Goal: Task Accomplishment & Management: Use online tool/utility

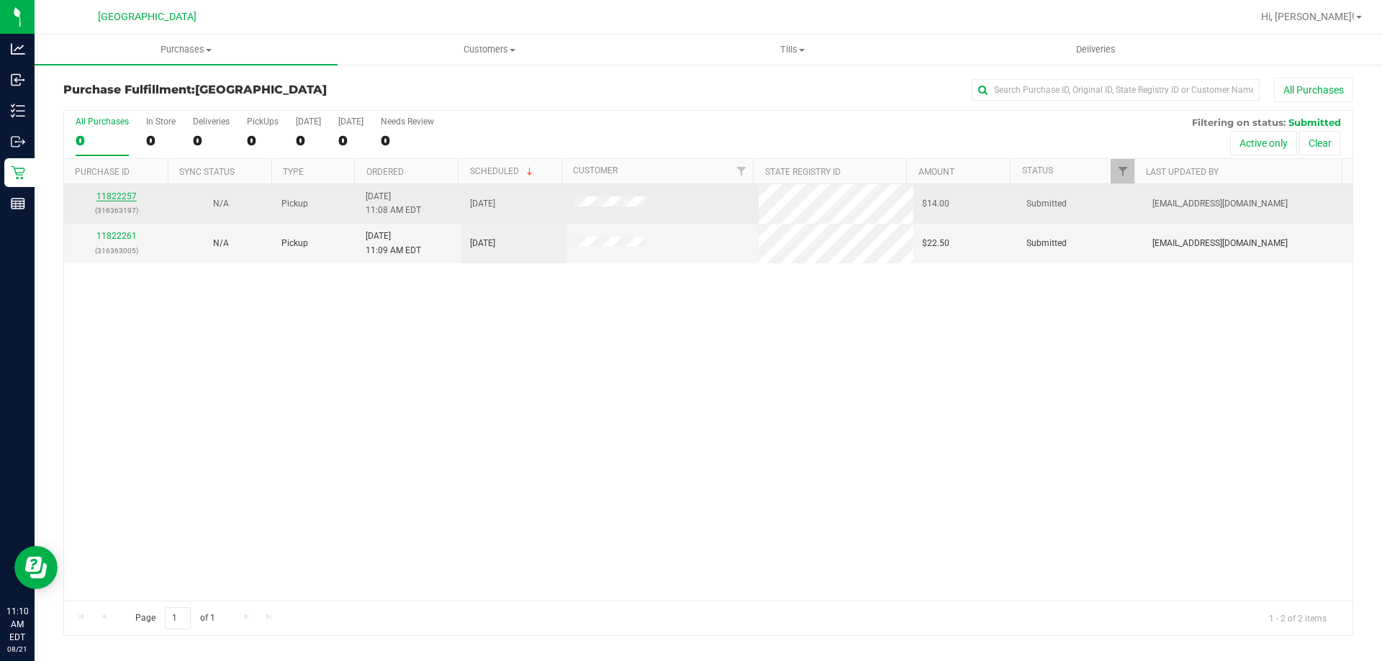
click at [124, 194] on link "11822257" at bounding box center [116, 196] width 40 height 10
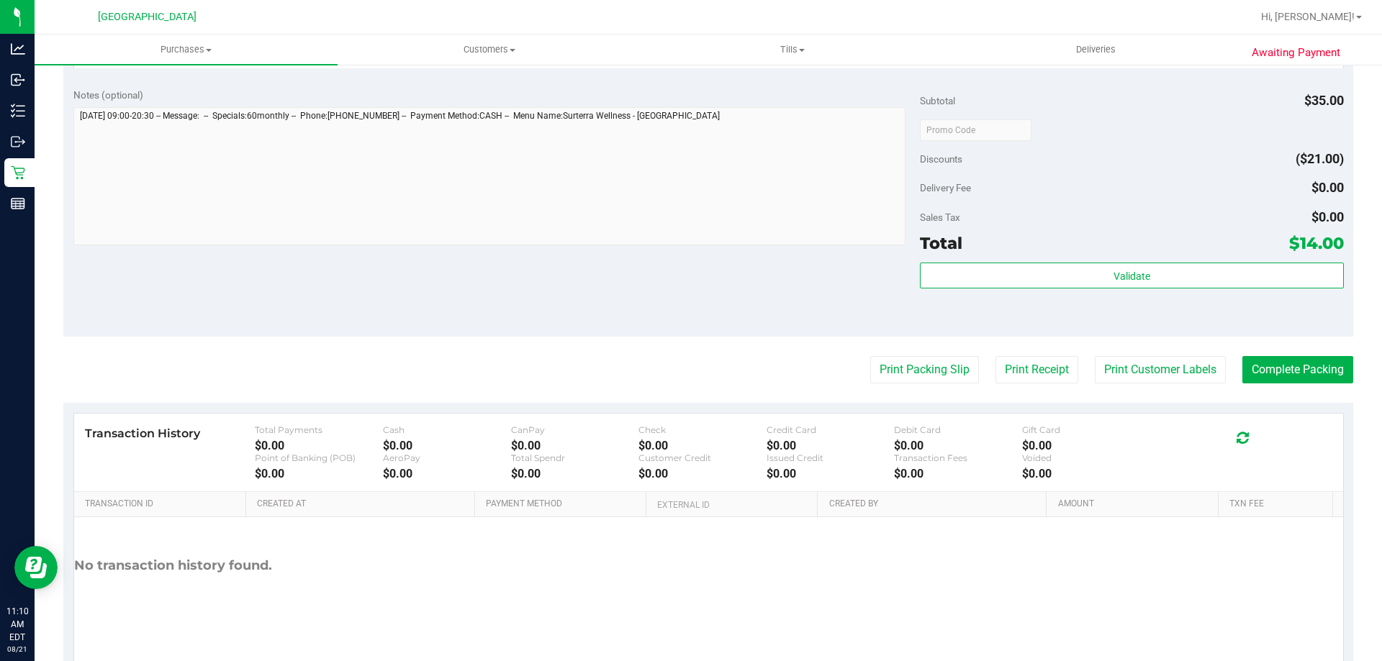
scroll to position [474, 0]
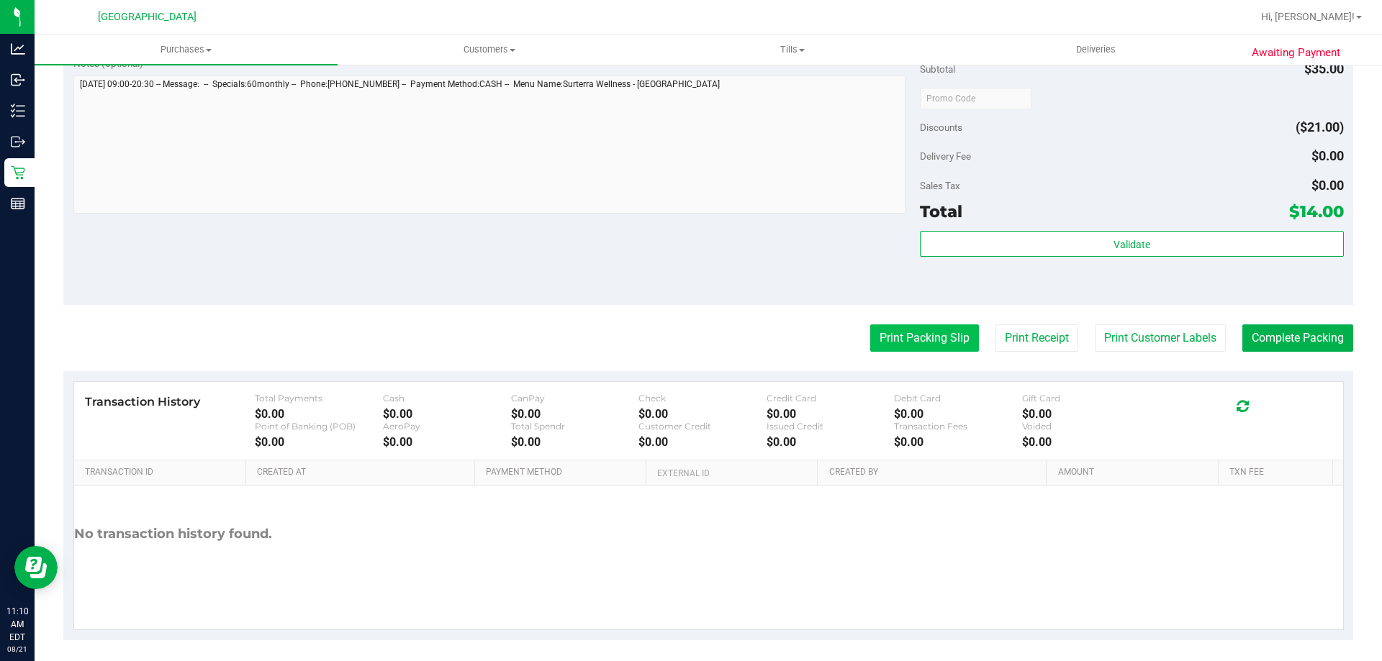
click at [910, 334] on button "Print Packing Slip" at bounding box center [924, 338] width 109 height 27
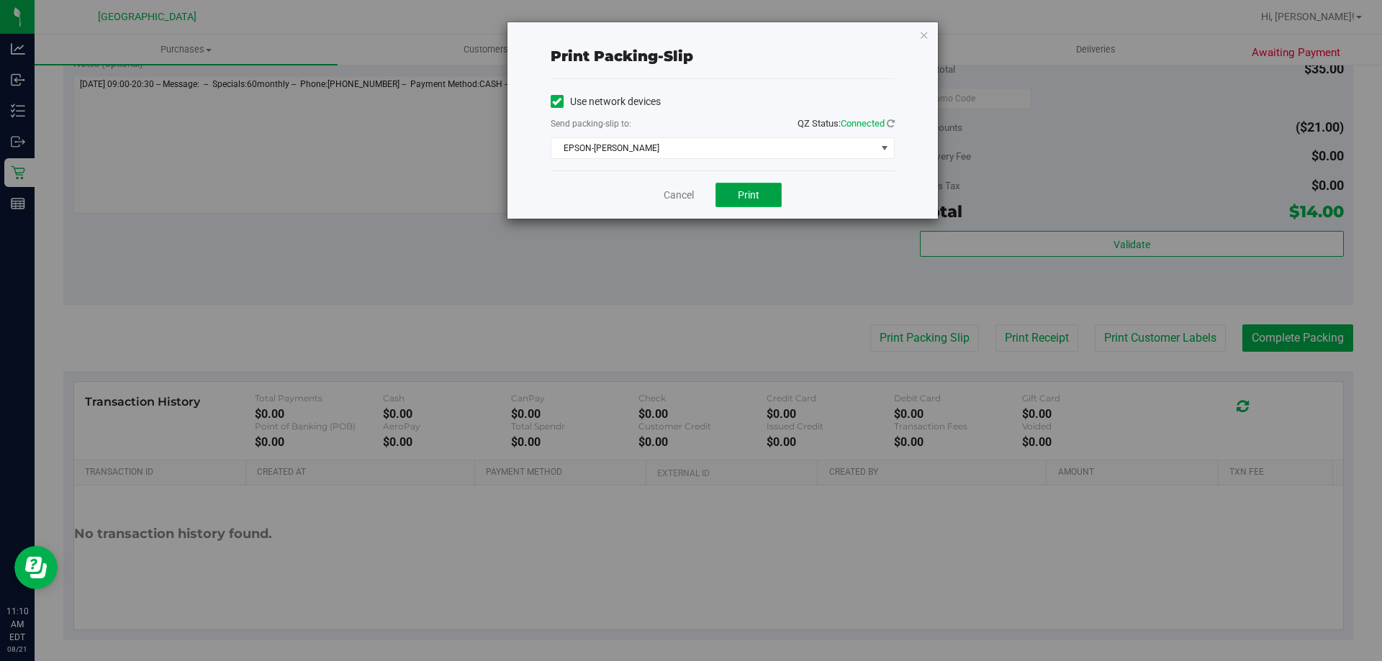
click at [744, 194] on span "Print" at bounding box center [749, 195] width 22 height 12
click at [683, 199] on link "Cancel" at bounding box center [679, 195] width 30 height 15
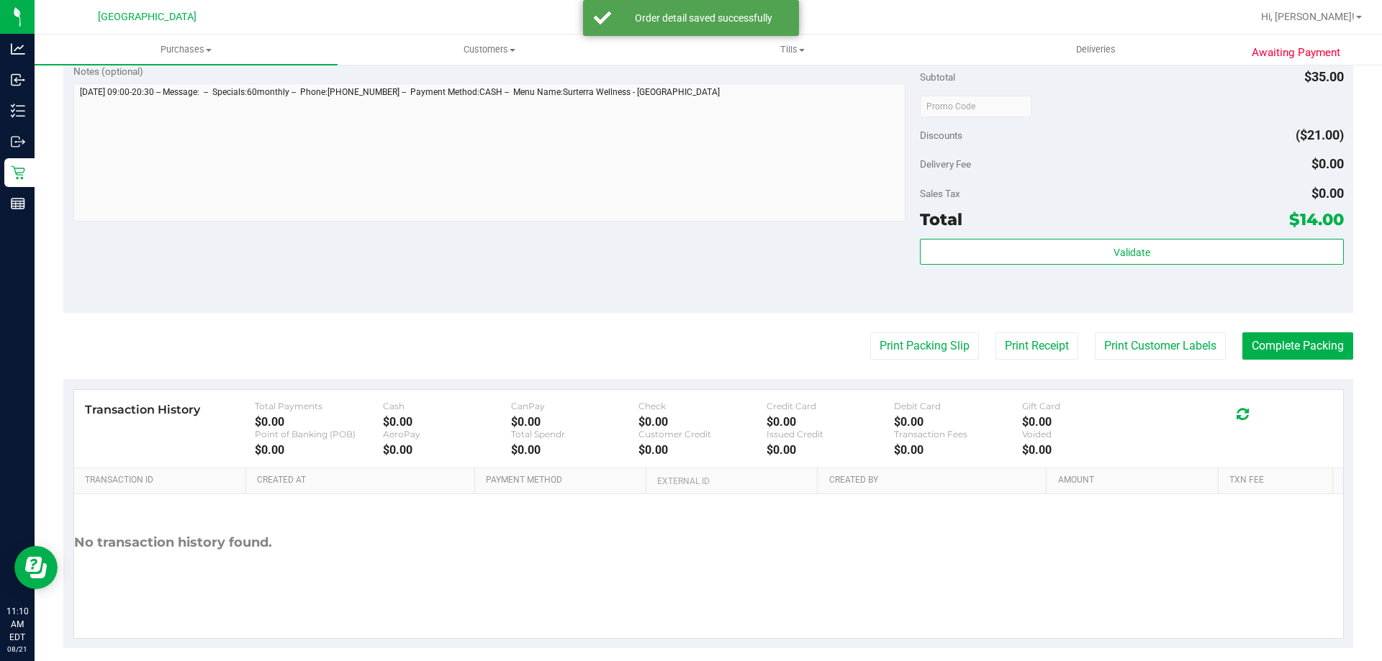
scroll to position [515, 0]
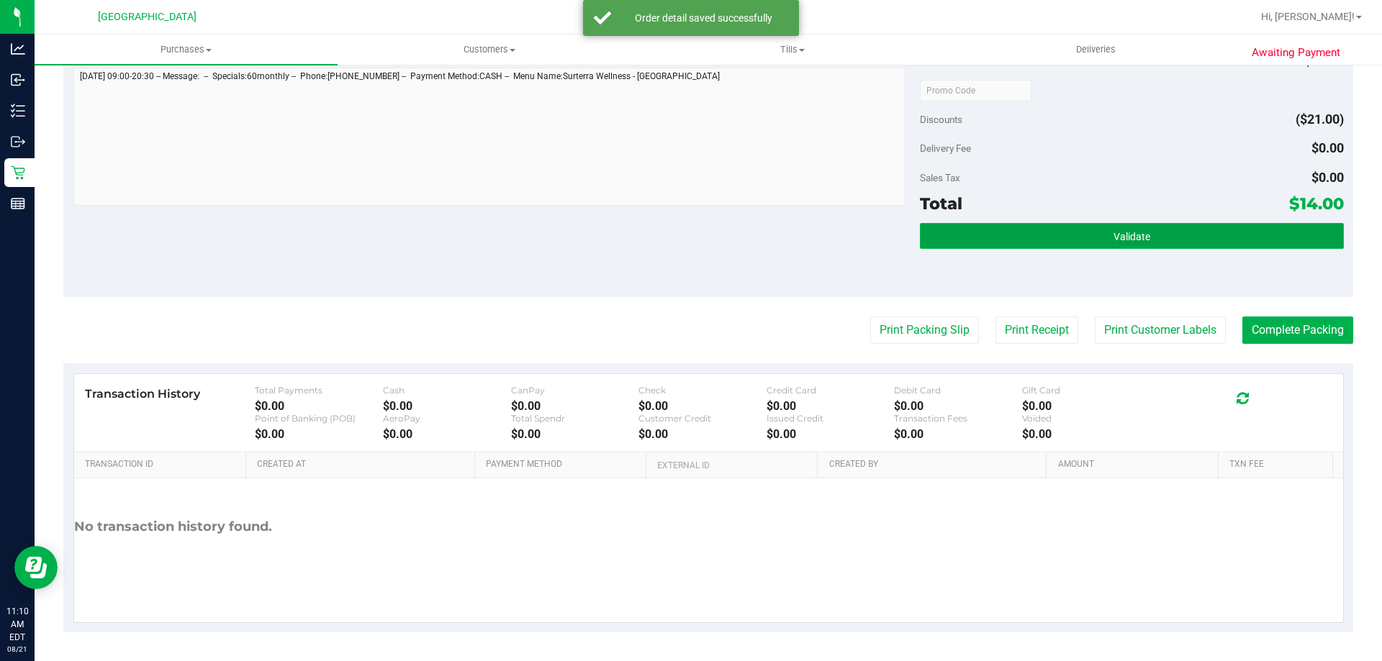
click at [1039, 238] on button "Validate" at bounding box center [1131, 236] width 423 height 26
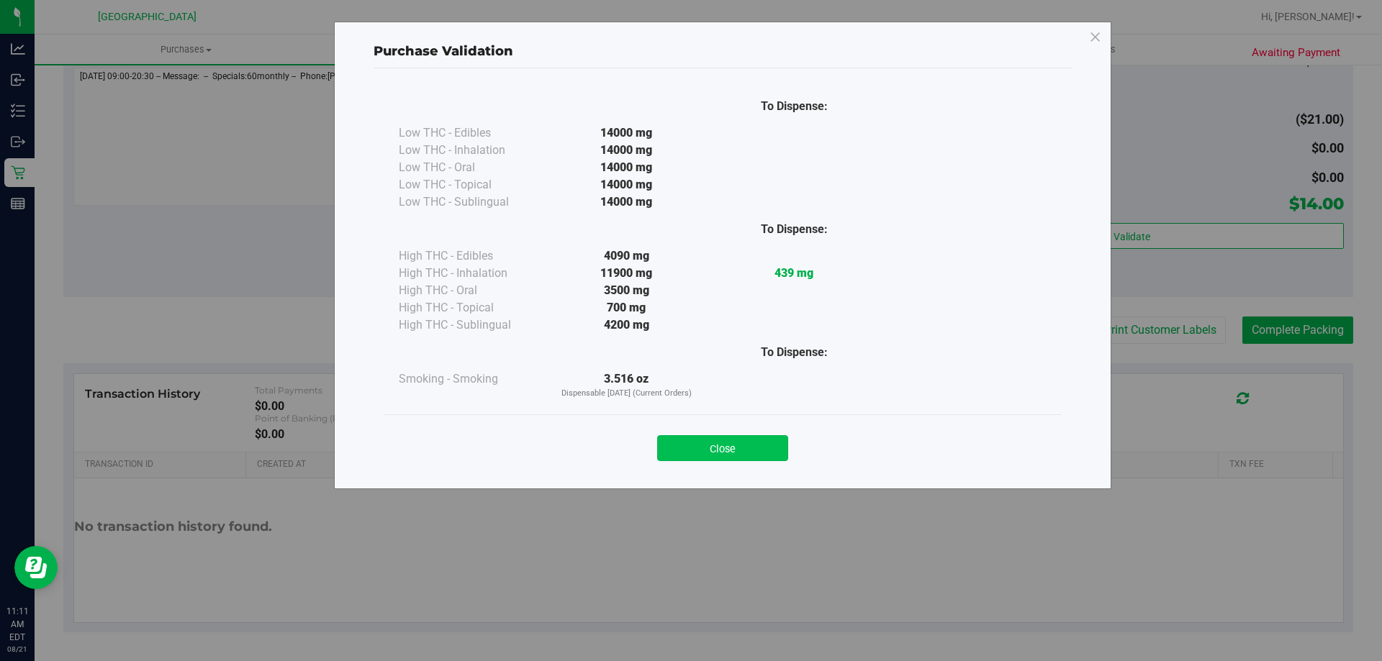
click at [728, 443] on button "Close" at bounding box center [722, 448] width 131 height 26
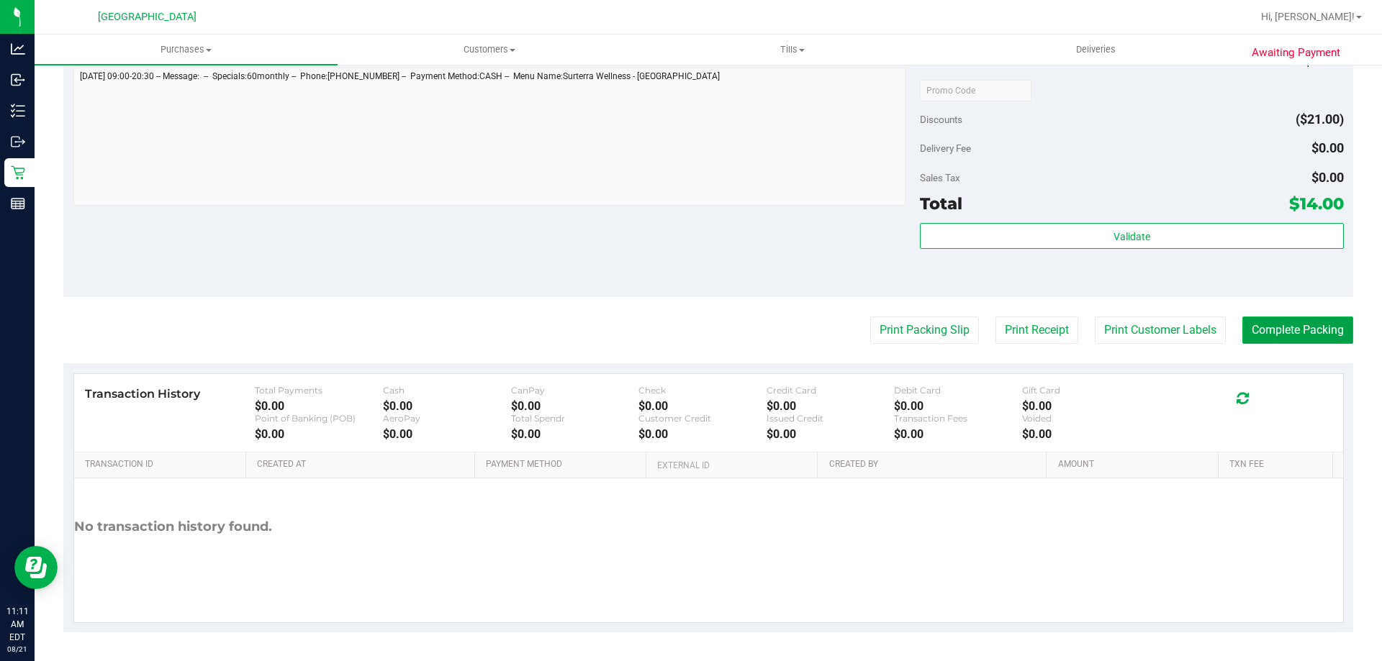
click at [1267, 337] on button "Complete Packing" at bounding box center [1297, 330] width 111 height 27
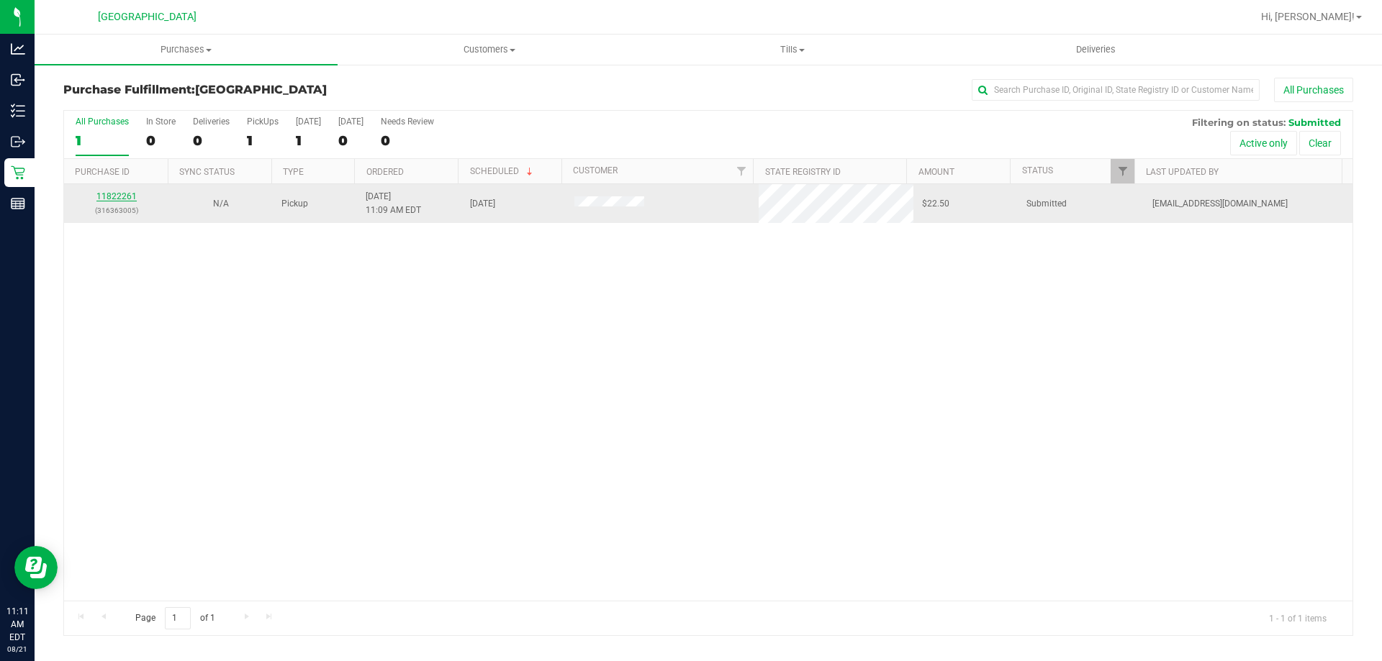
click at [124, 198] on link "11822261" at bounding box center [116, 196] width 40 height 10
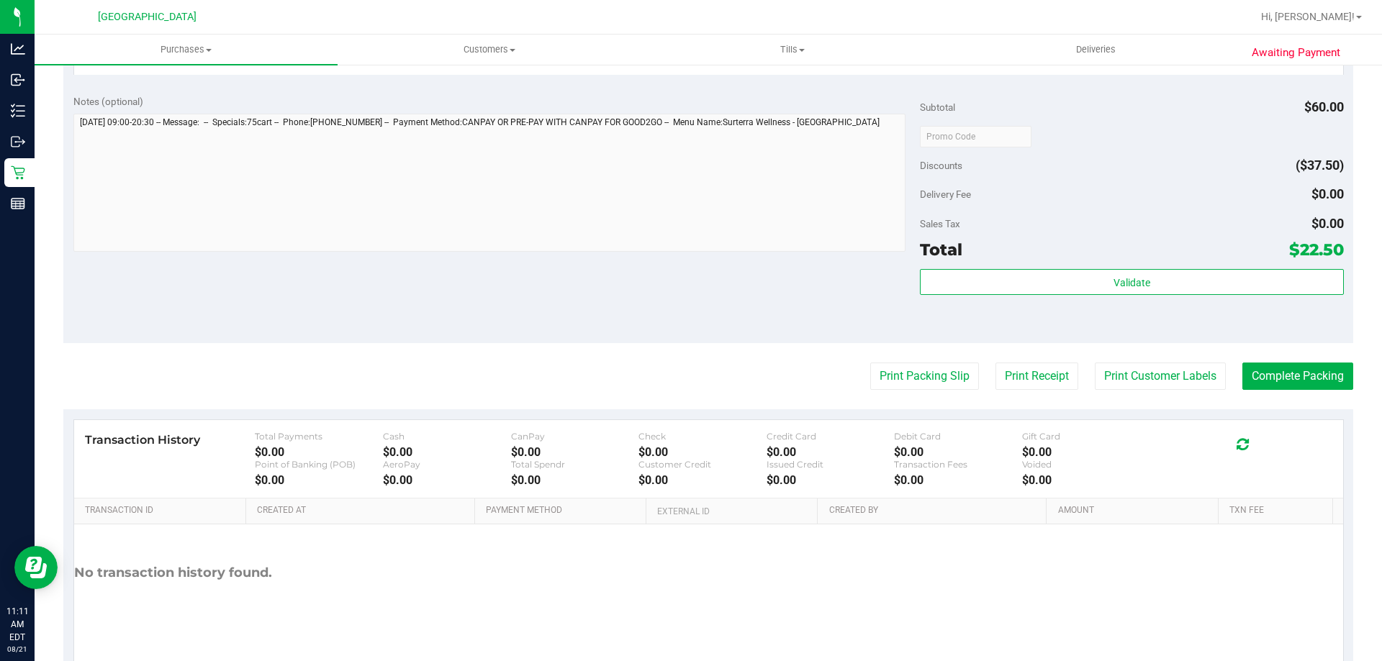
scroll to position [487, 0]
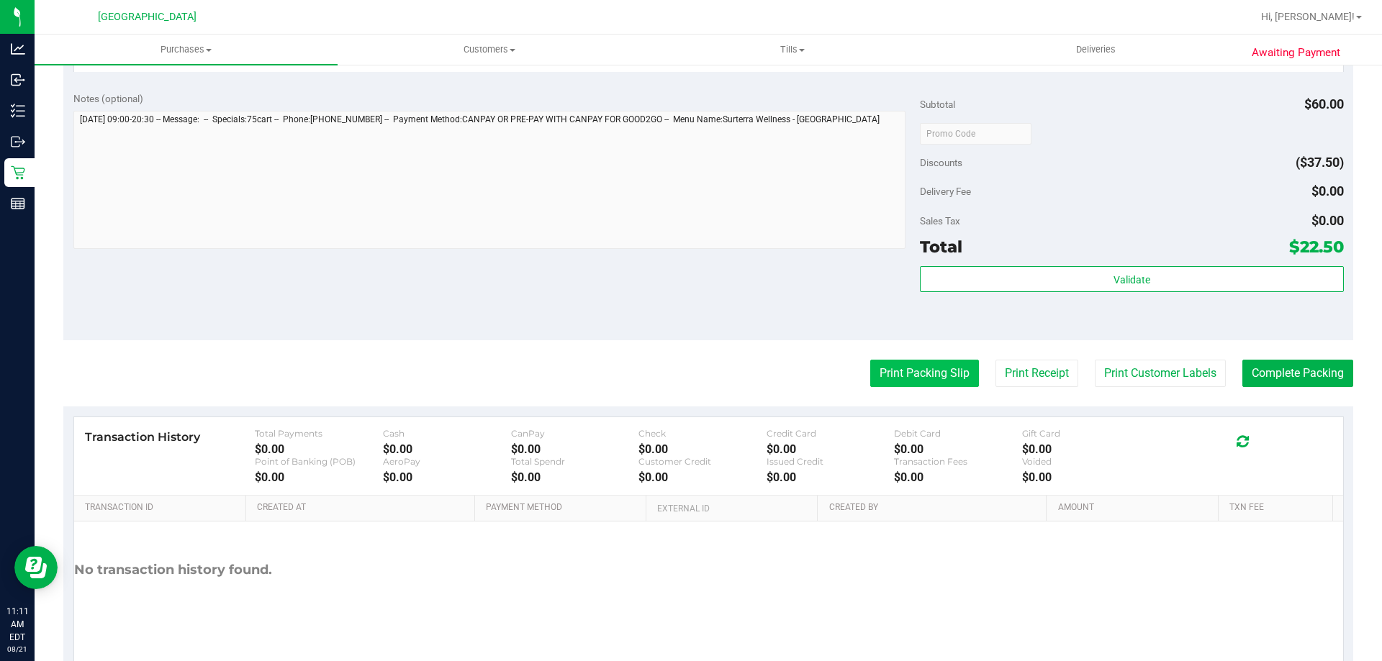
click at [923, 368] on button "Print Packing Slip" at bounding box center [924, 373] width 109 height 27
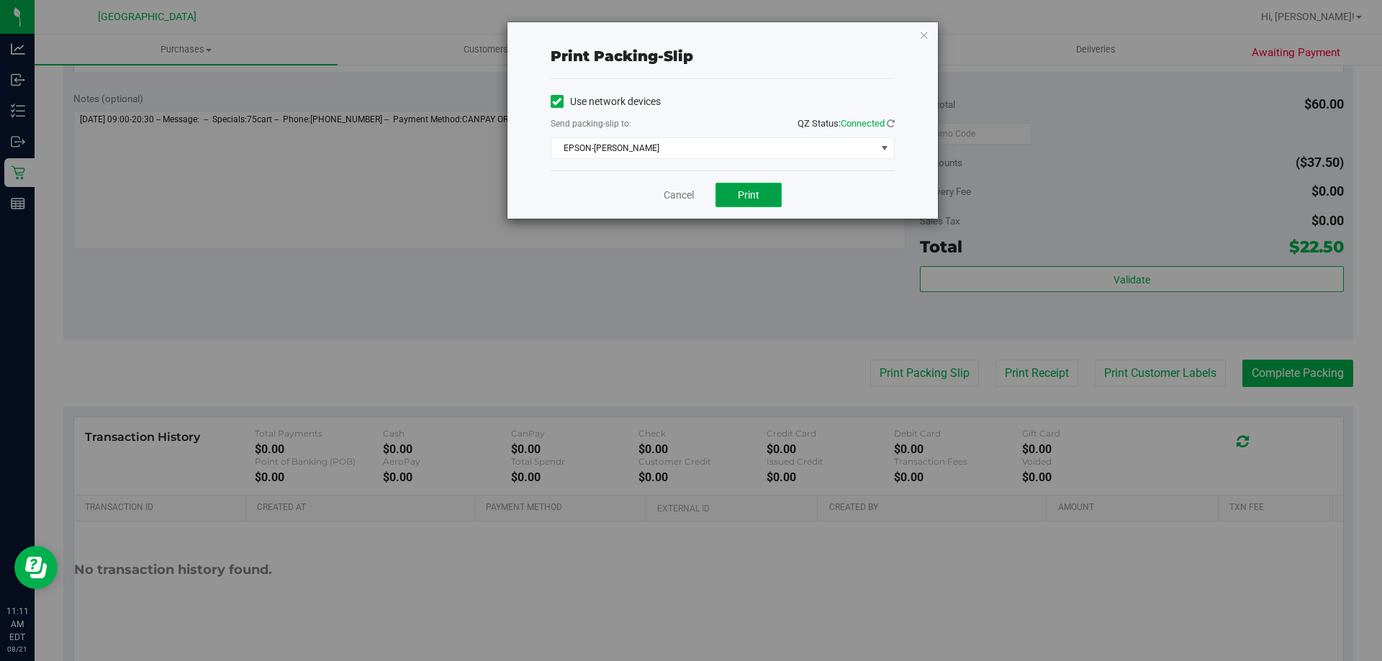
click at [747, 198] on span "Print" at bounding box center [749, 195] width 22 height 12
click at [682, 196] on link "Cancel" at bounding box center [679, 195] width 30 height 15
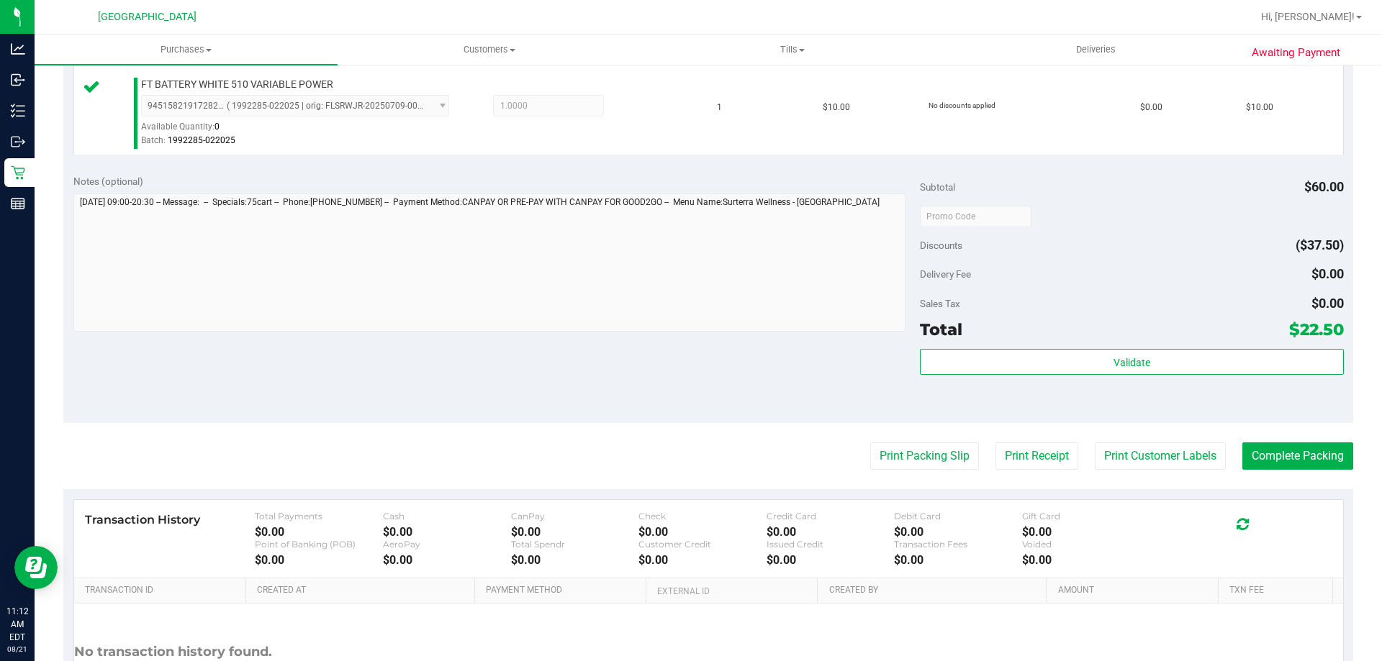
scroll to position [489, 0]
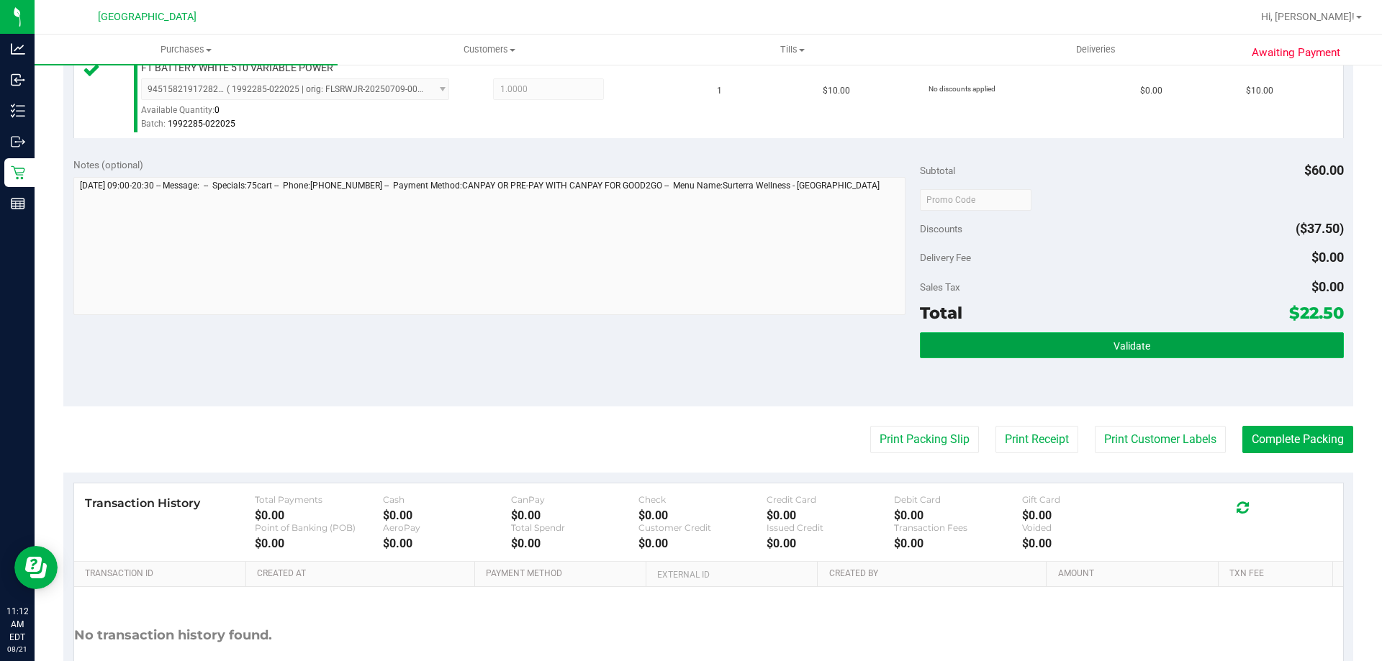
click at [1031, 342] on button "Validate" at bounding box center [1131, 346] width 423 height 26
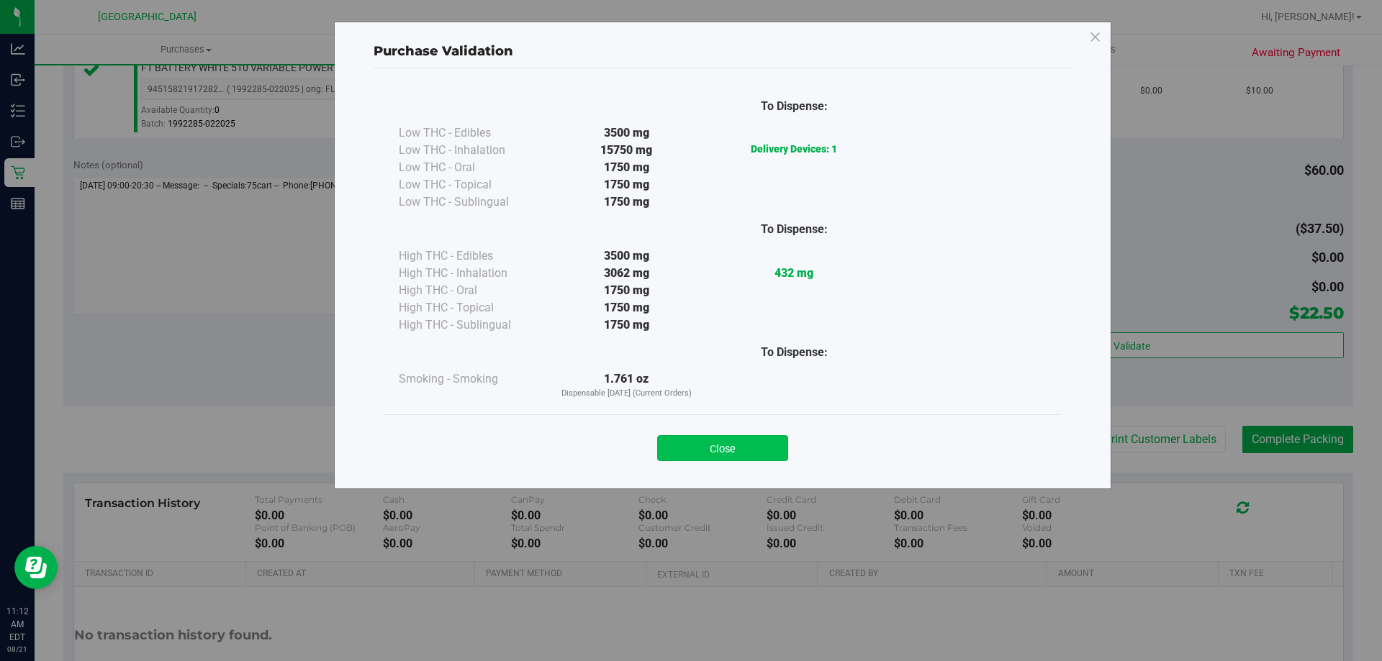
click at [720, 441] on button "Close" at bounding box center [722, 448] width 131 height 26
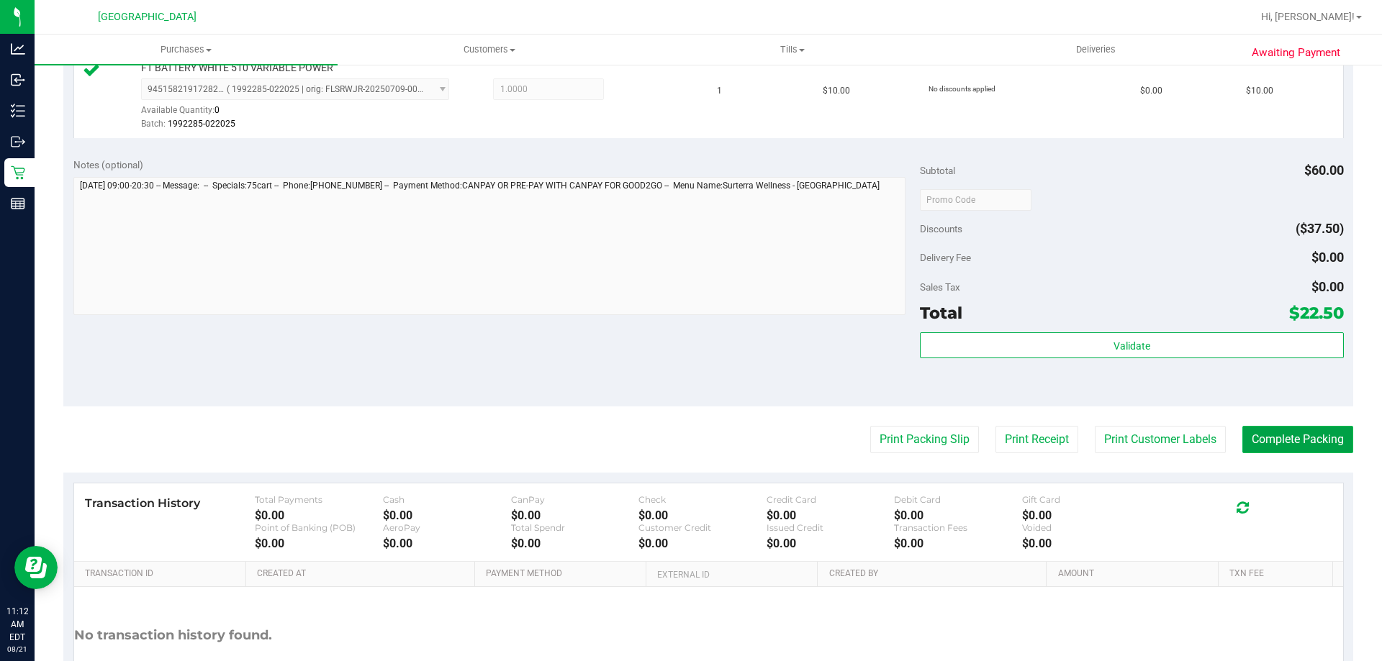
click at [1265, 433] on button "Complete Packing" at bounding box center [1297, 439] width 111 height 27
